Goal: Navigation & Orientation: Understand site structure

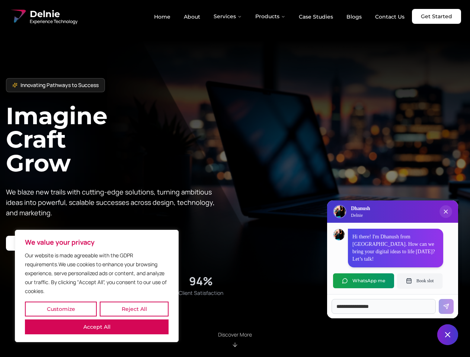
click at [61, 309] on button "Customize" at bounding box center [61, 309] width 72 height 15
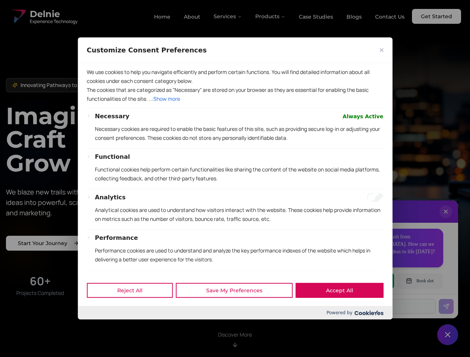
click at [134, 309] on div at bounding box center [235, 178] width 470 height 357
click at [97, 327] on div at bounding box center [235, 178] width 470 height 357
click at [235, 178] on p "Functional cookies help perform certain functionalities like sharing the conten…" at bounding box center [239, 174] width 288 height 18
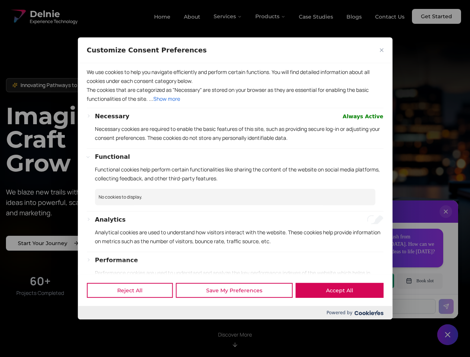
click at [228, 16] on div at bounding box center [235, 178] width 470 height 357
click at [270, 16] on div at bounding box center [235, 178] width 470 height 357
click at [445, 219] on div at bounding box center [235, 178] width 470 height 357
click at [363, 281] on div "Reject All Save My Preferences Accept All" at bounding box center [235, 290] width 314 height 32
click at [419, 281] on div at bounding box center [235, 178] width 470 height 357
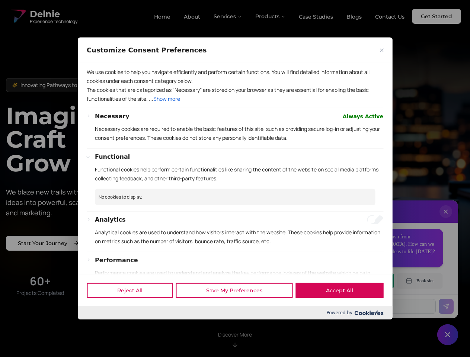
click at [447, 335] on div at bounding box center [235, 178] width 470 height 357
